Goal: Task Accomplishment & Management: Use online tool/utility

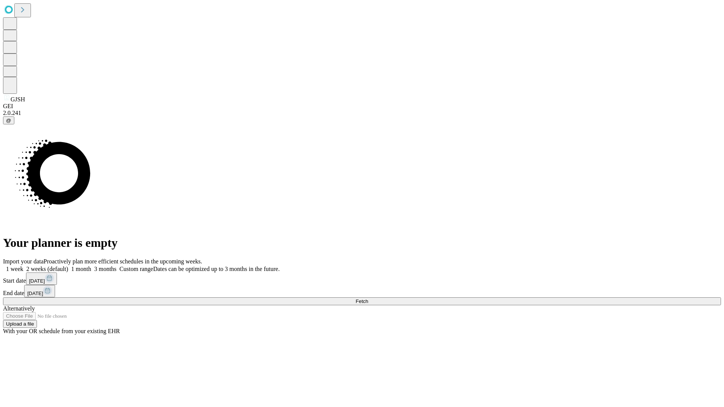
click at [368, 299] on span "Fetch" at bounding box center [361, 302] width 12 height 6
